Goal: Task Accomplishment & Management: Manage account settings

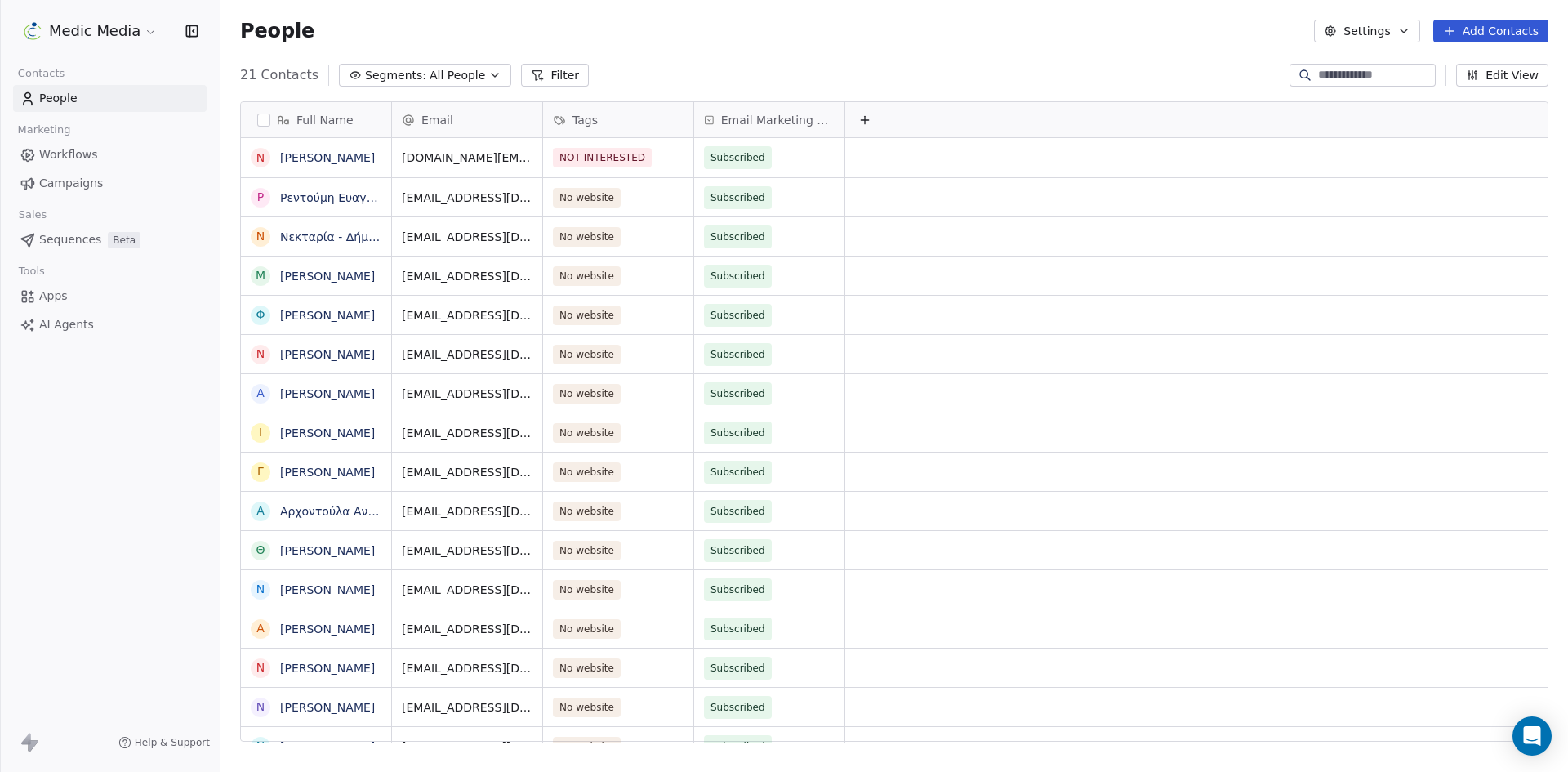
click at [749, 55] on div "People Settings Add Contacts" at bounding box center [894, 30] width 1347 height 62
click at [744, 165] on span "Subscribed" at bounding box center [738, 157] width 55 height 17
click at [747, 243] on div "Unsubscribed" at bounding box center [755, 240] width 67 height 15
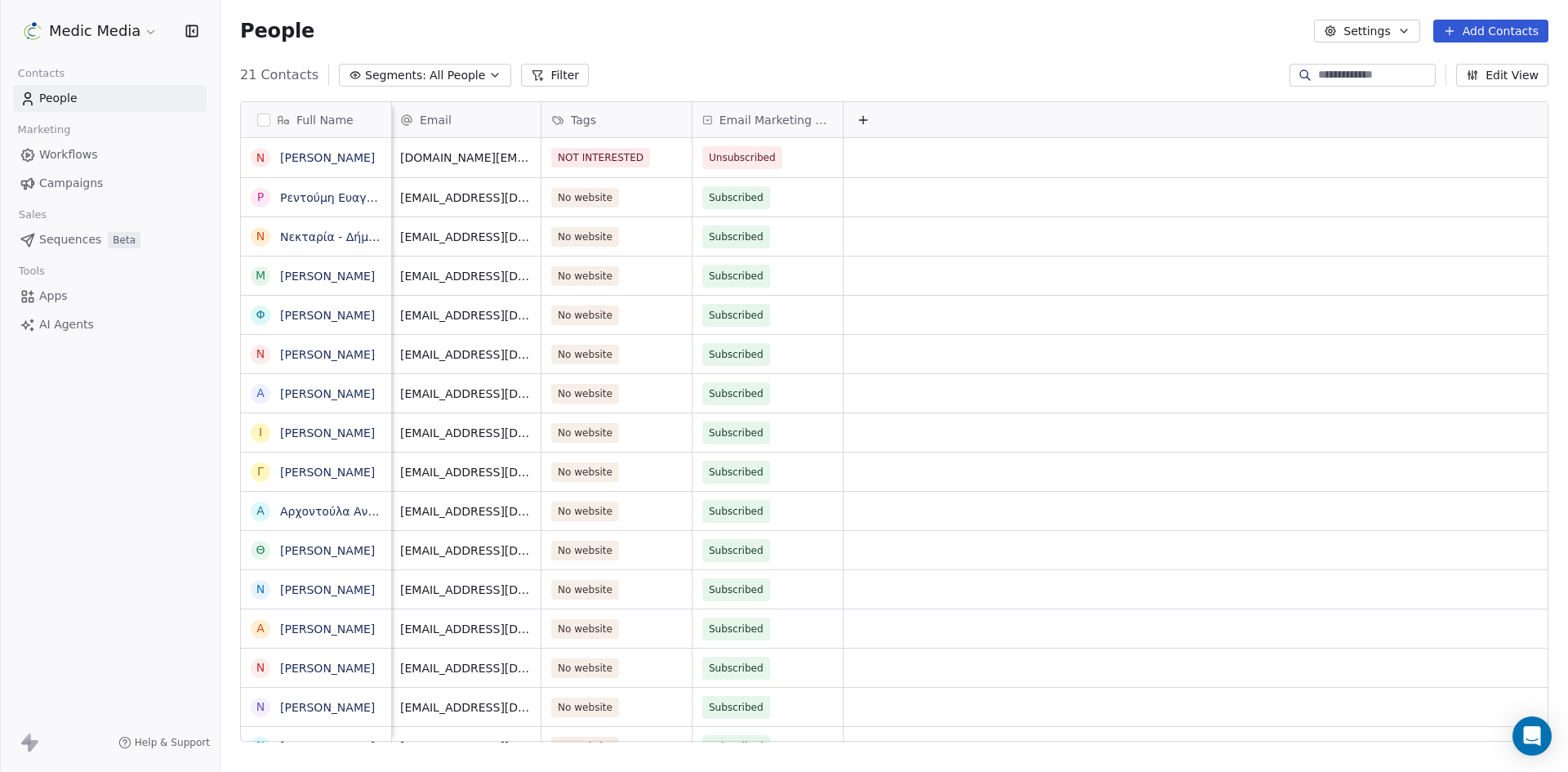
click at [938, 45] on div "People Settings Add Contacts" at bounding box center [894, 30] width 1347 height 62
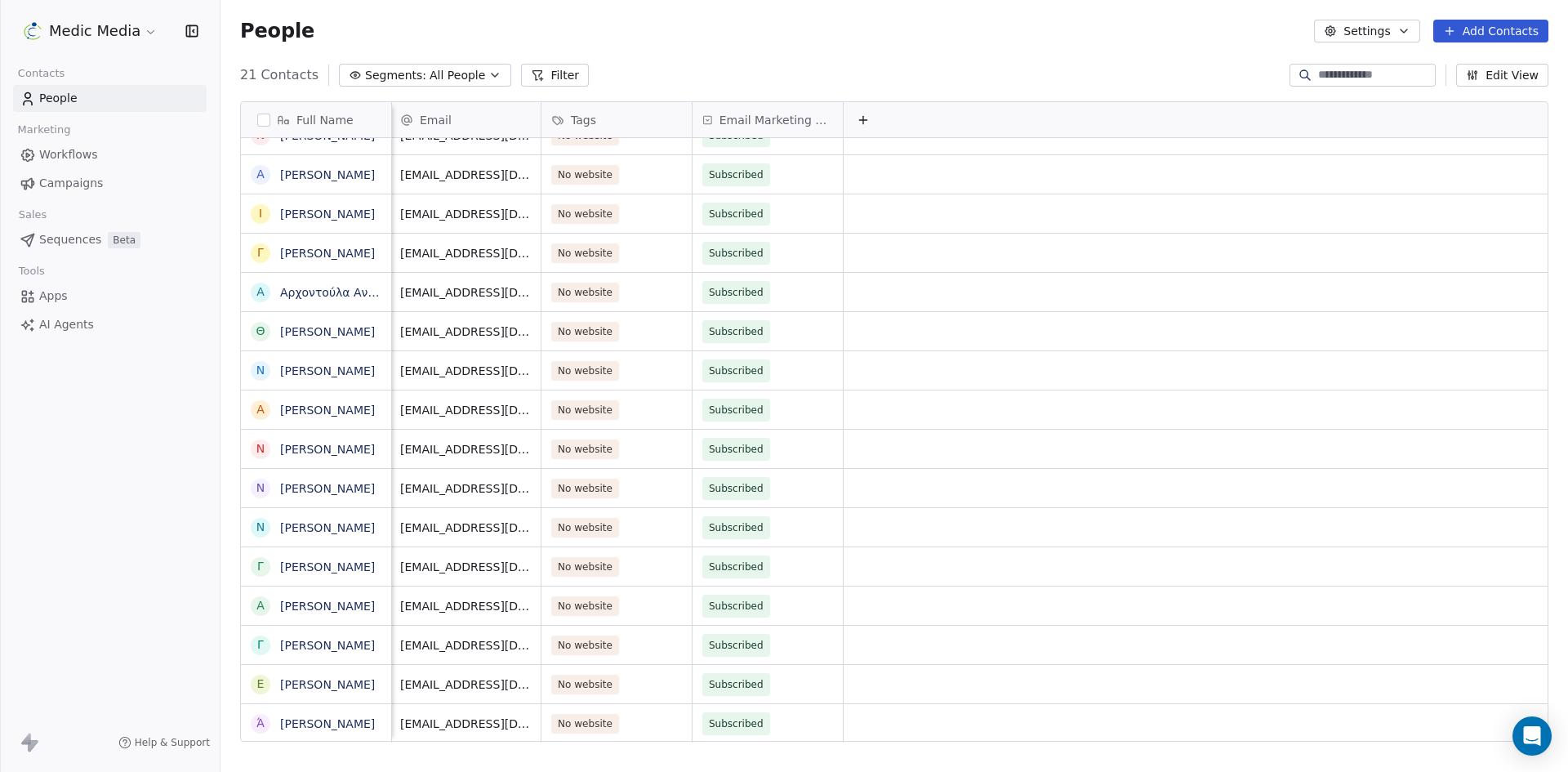
scroll to position [12, 14]
click at [66, 625] on div "Medic Media Contacts People Marketing Workflows Campaigns Sales Sequences Beta …" at bounding box center [110, 386] width 220 height 772
click at [1, 547] on div "Medic Media Contacts People Marketing Workflows Campaigns Sales Sequences Beta …" at bounding box center [110, 386] width 220 height 772
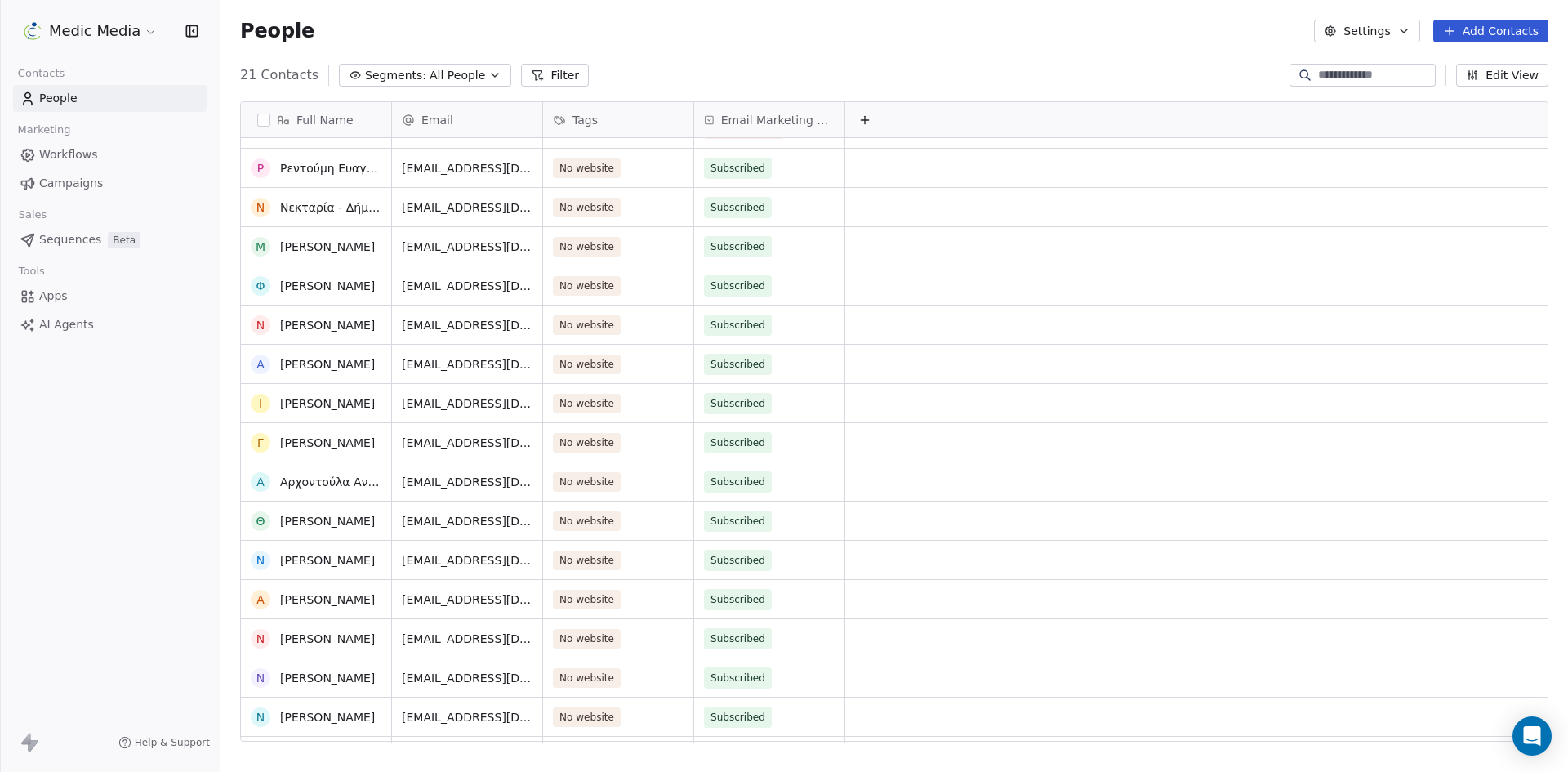
scroll to position [0, 0]
